Goal: Register for event/course

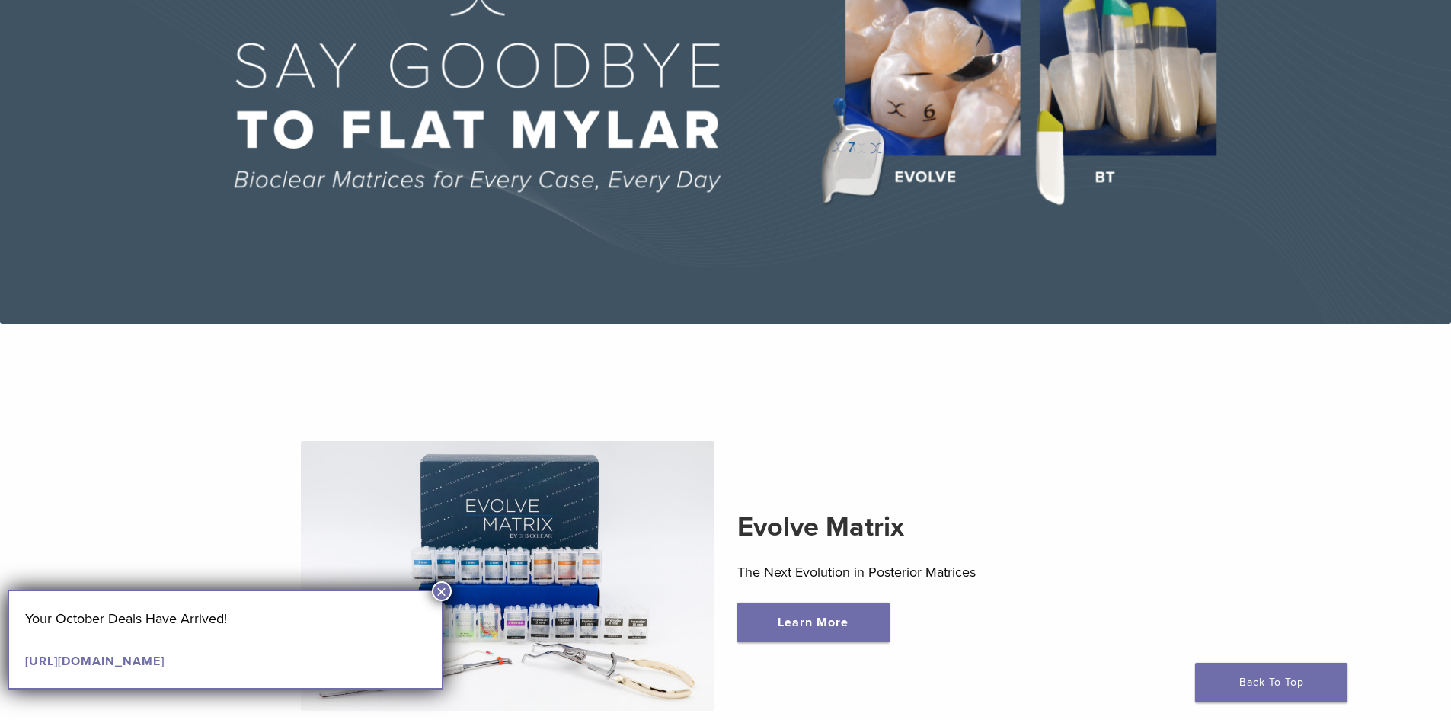
scroll to position [228, 0]
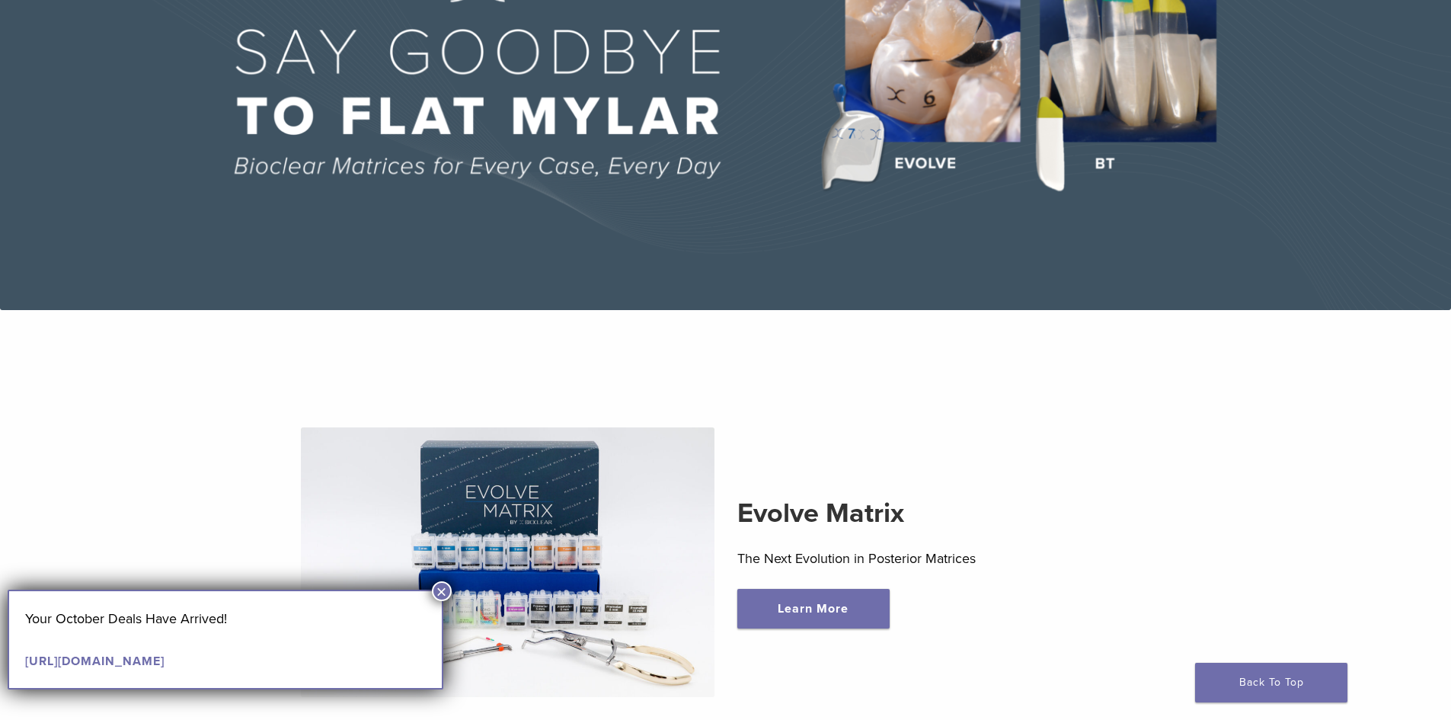
click at [444, 593] on button "×" at bounding box center [442, 591] width 20 height 20
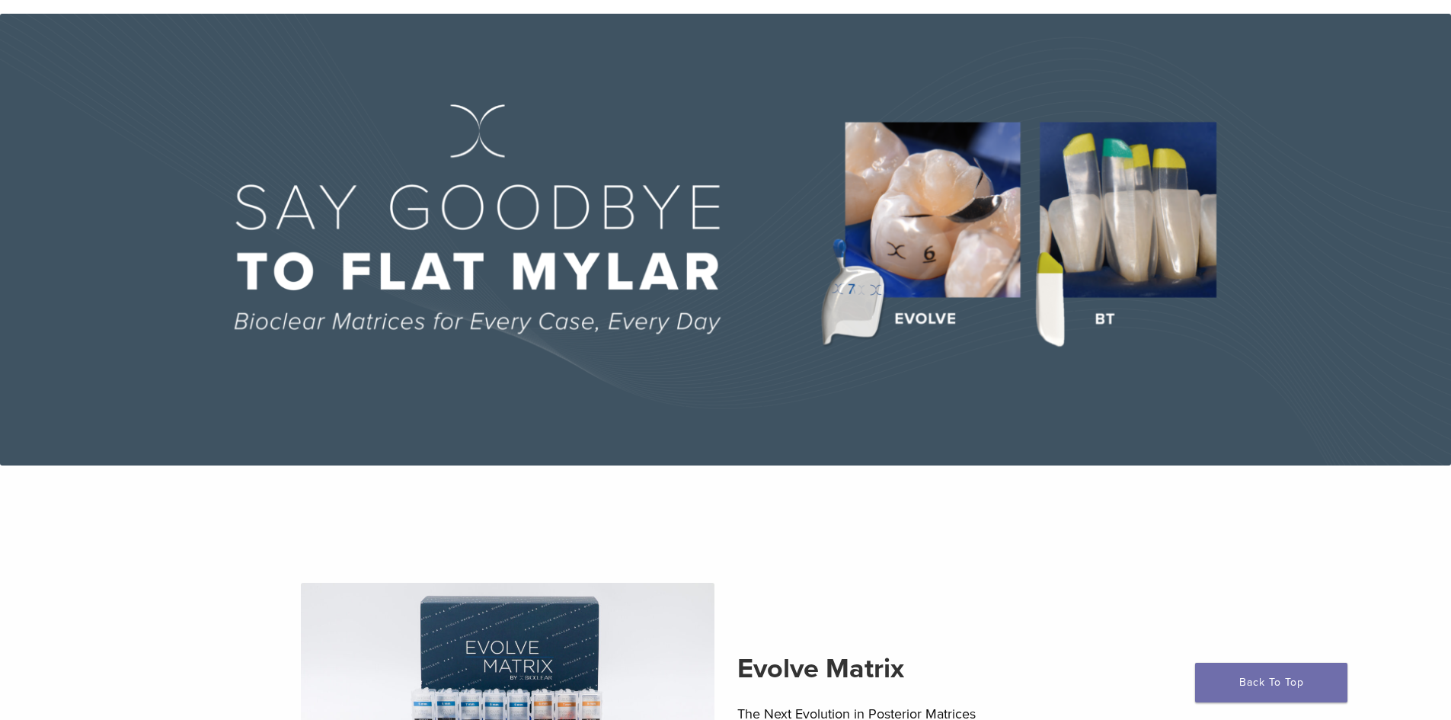
scroll to position [0, 0]
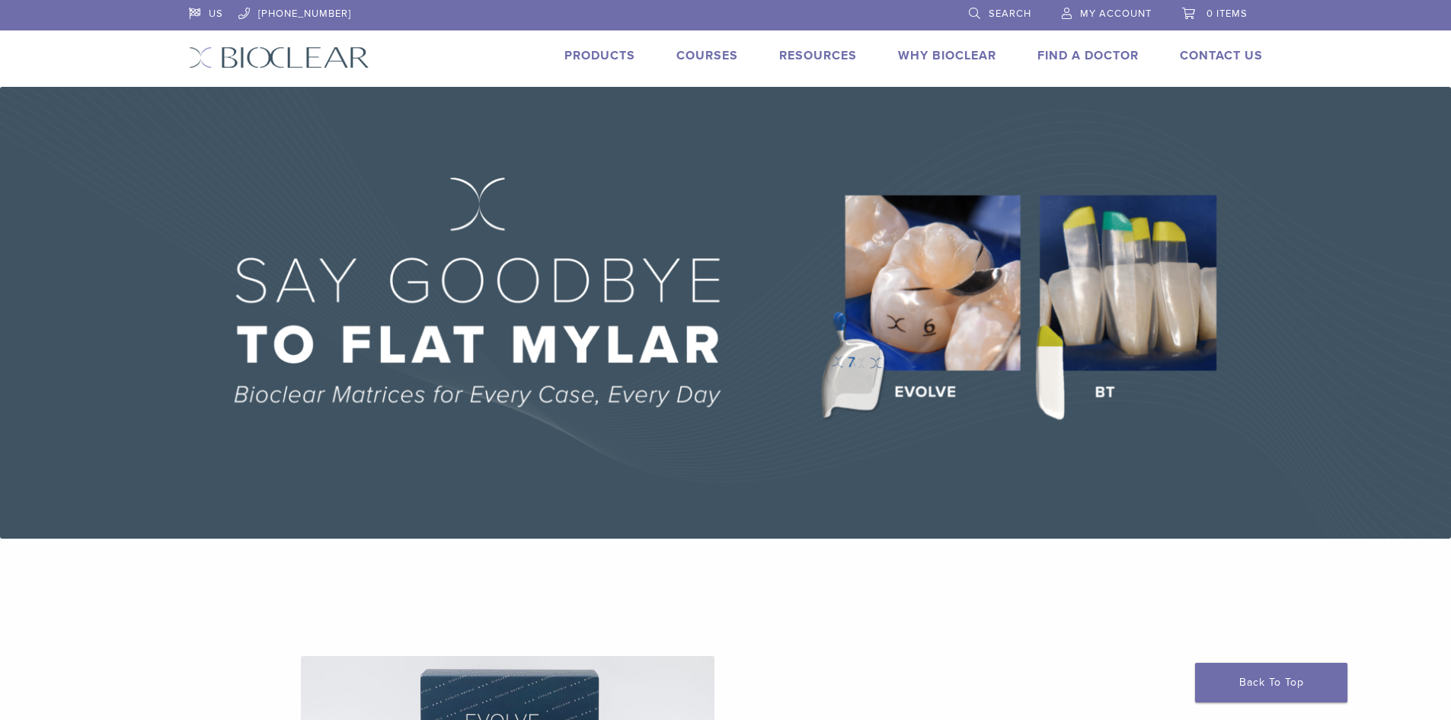
click at [676, 64] on li "Courses" at bounding box center [707, 55] width 62 height 18
click at [696, 59] on link "Courses" at bounding box center [707, 55] width 62 height 15
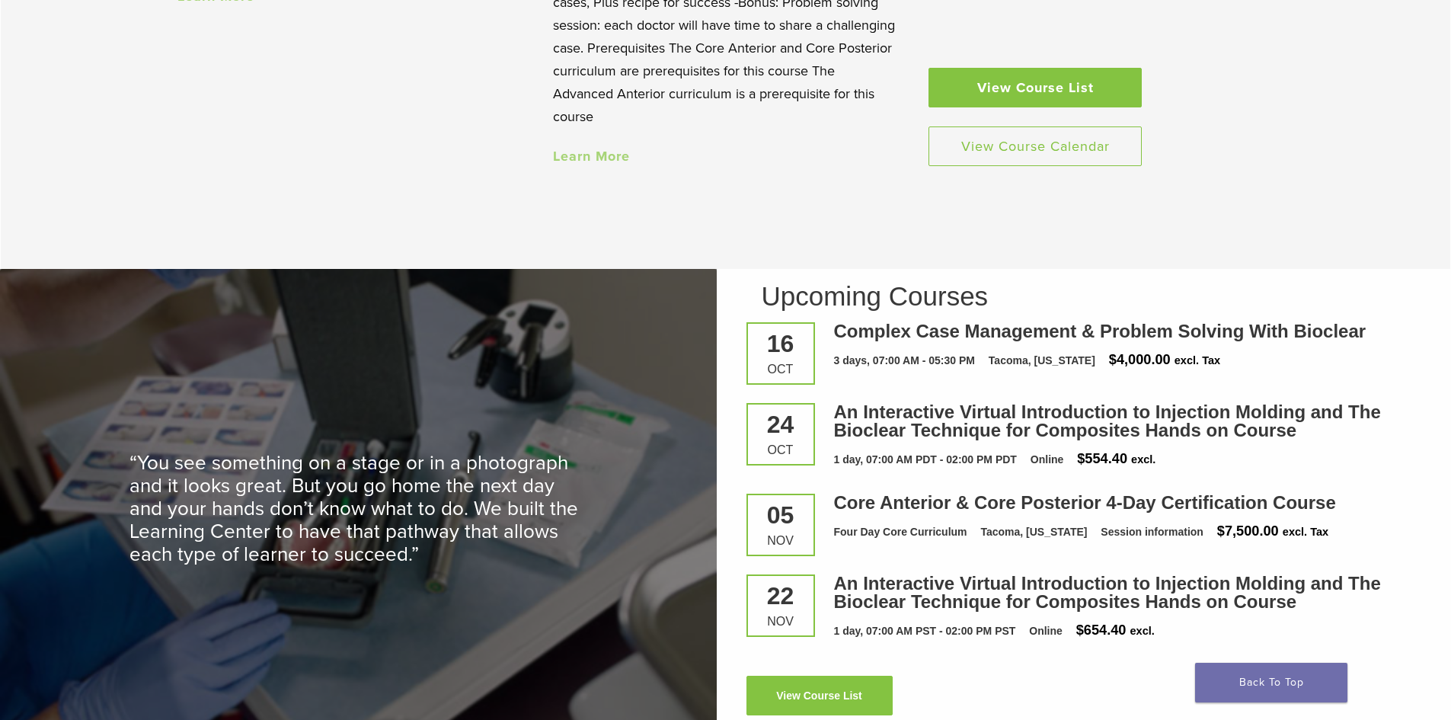
scroll to position [1980, 0]
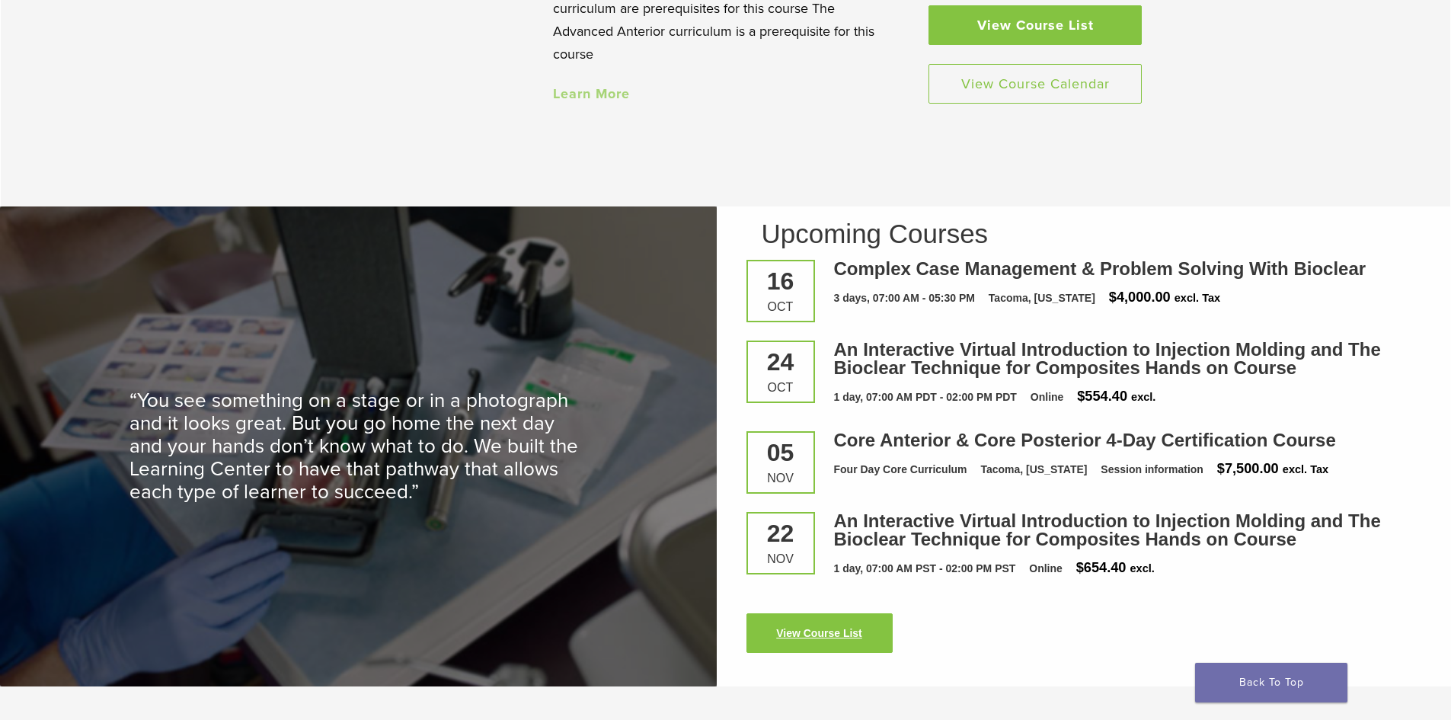
click at [858, 639] on link "View Course List" at bounding box center [819, 633] width 146 height 40
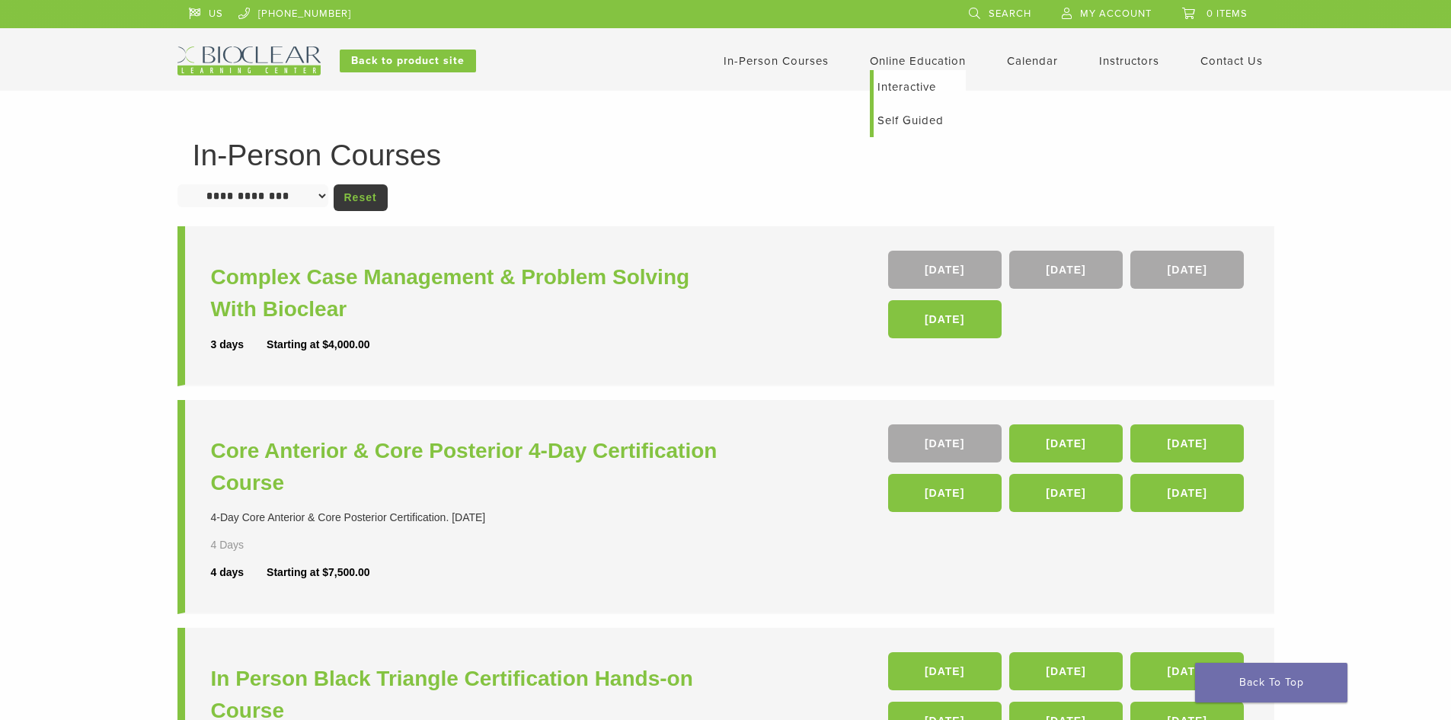
click at [910, 81] on link "Interactive" at bounding box center [920, 87] width 92 height 34
